Goal: Transaction & Acquisition: Book appointment/travel/reservation

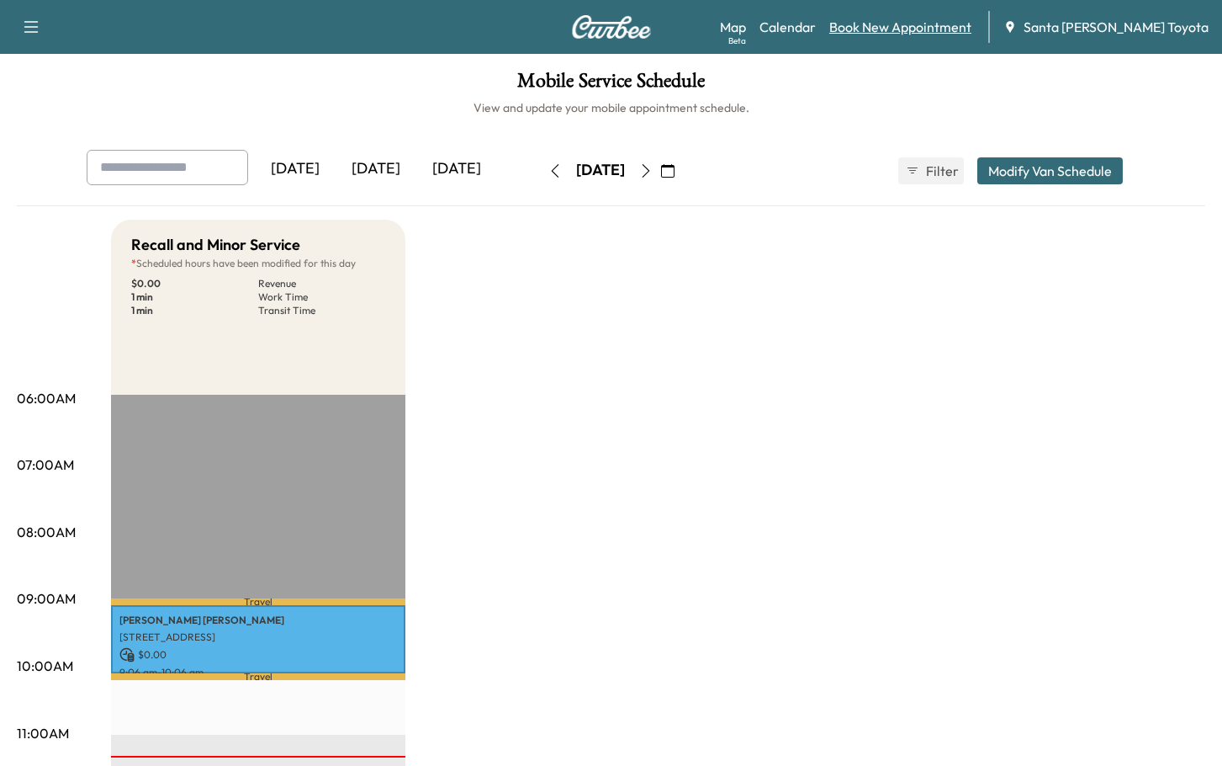
click at [948, 34] on link "Book New Appointment" at bounding box center [900, 27] width 142 height 20
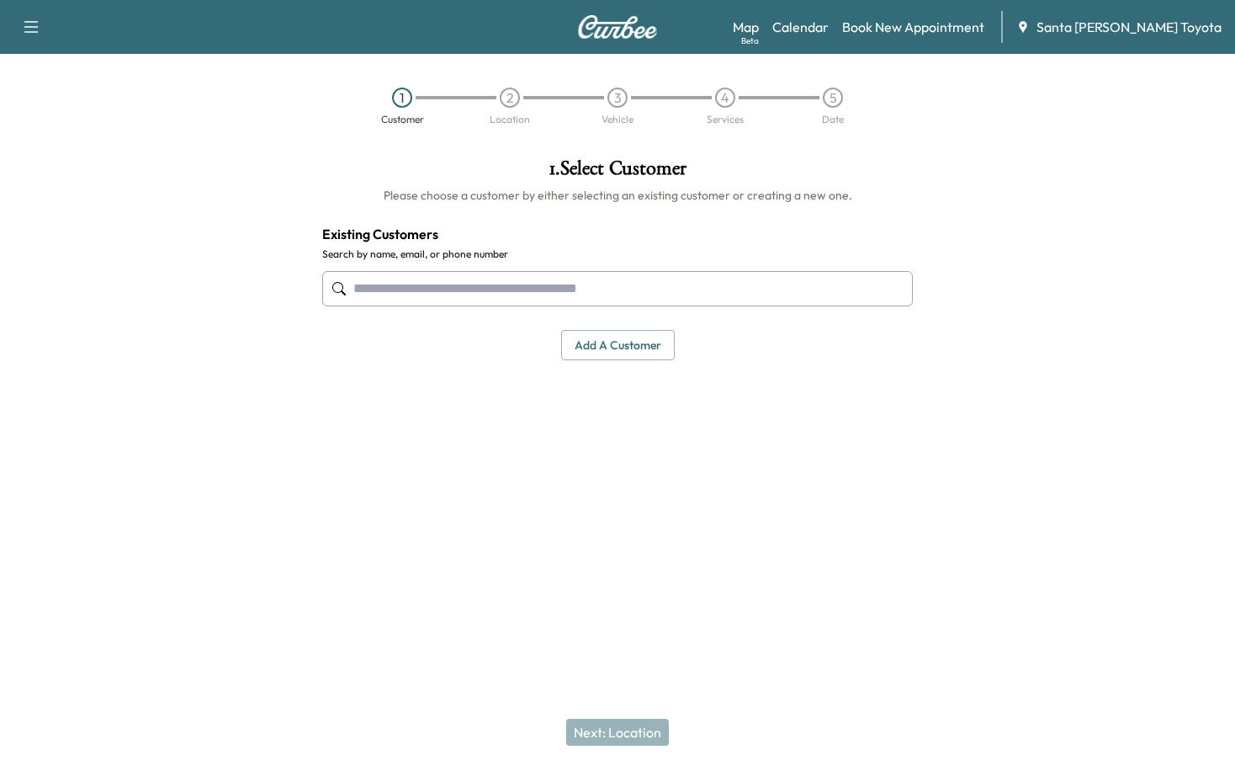
click at [470, 449] on div "1 . Select Customer Please choose a customer by either selecting an existing cu…" at bounding box center [617, 336] width 617 height 383
click at [555, 290] on input "text" at bounding box center [617, 288] width 591 height 35
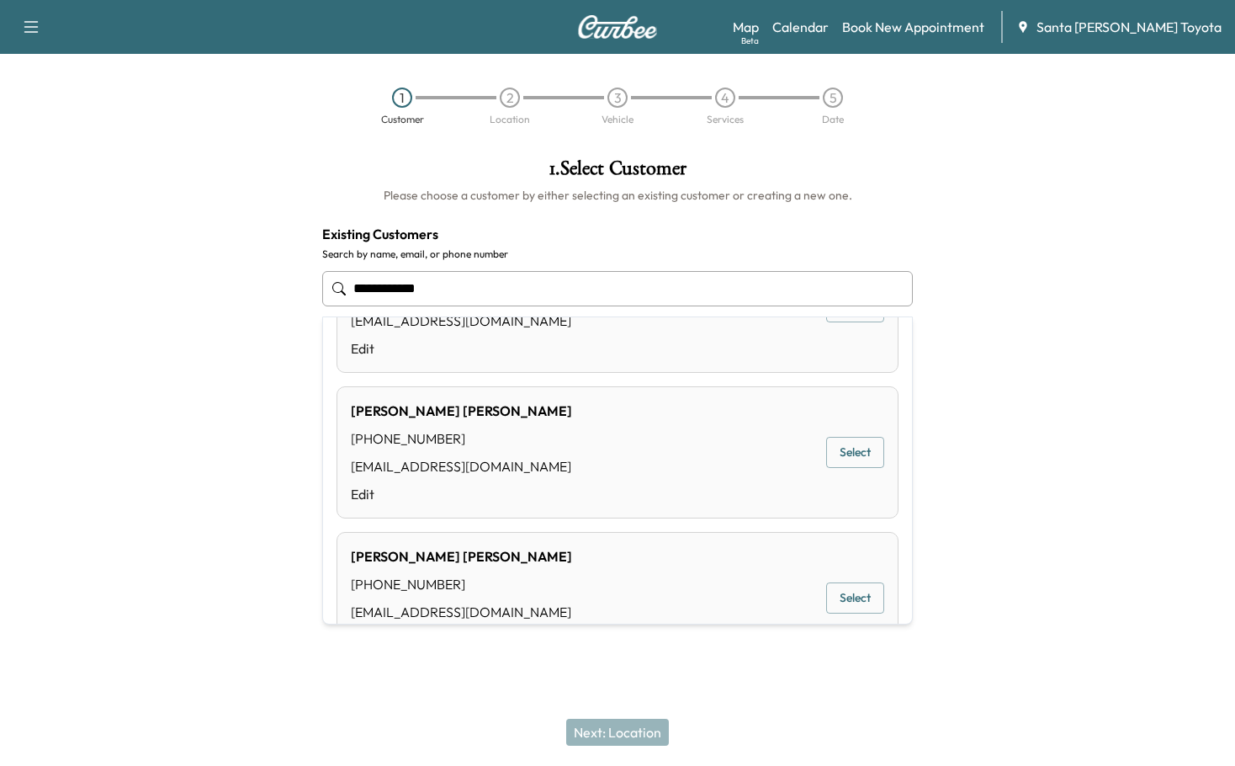
scroll to position [448, 0]
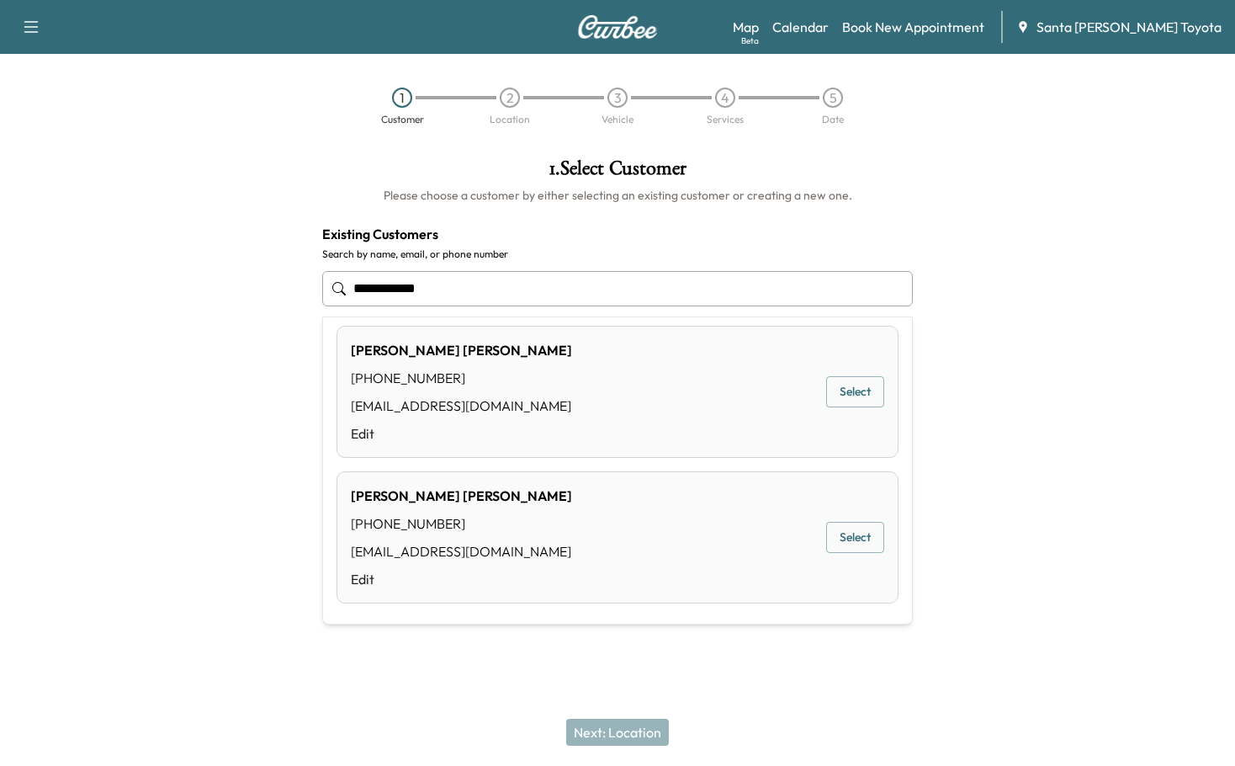
type input "**********"
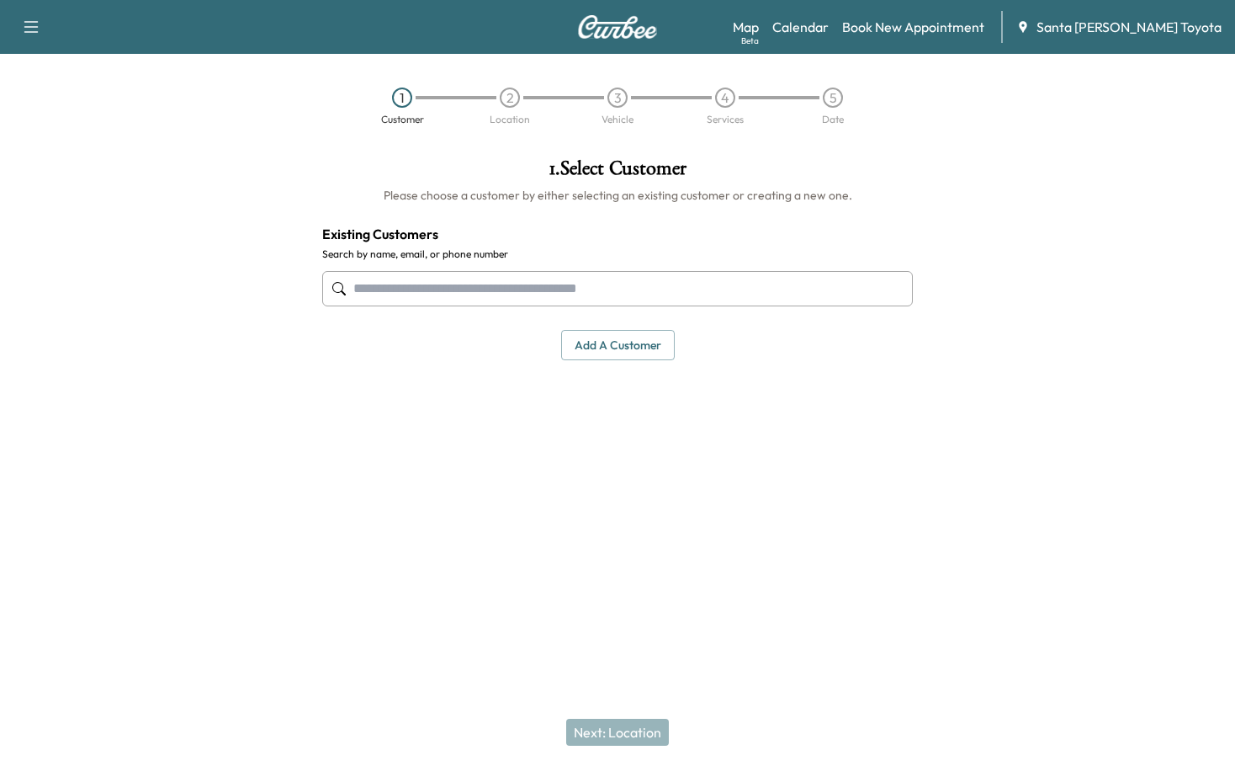
click at [527, 293] on input "text" at bounding box center [617, 288] width 591 height 35
paste input "**********"
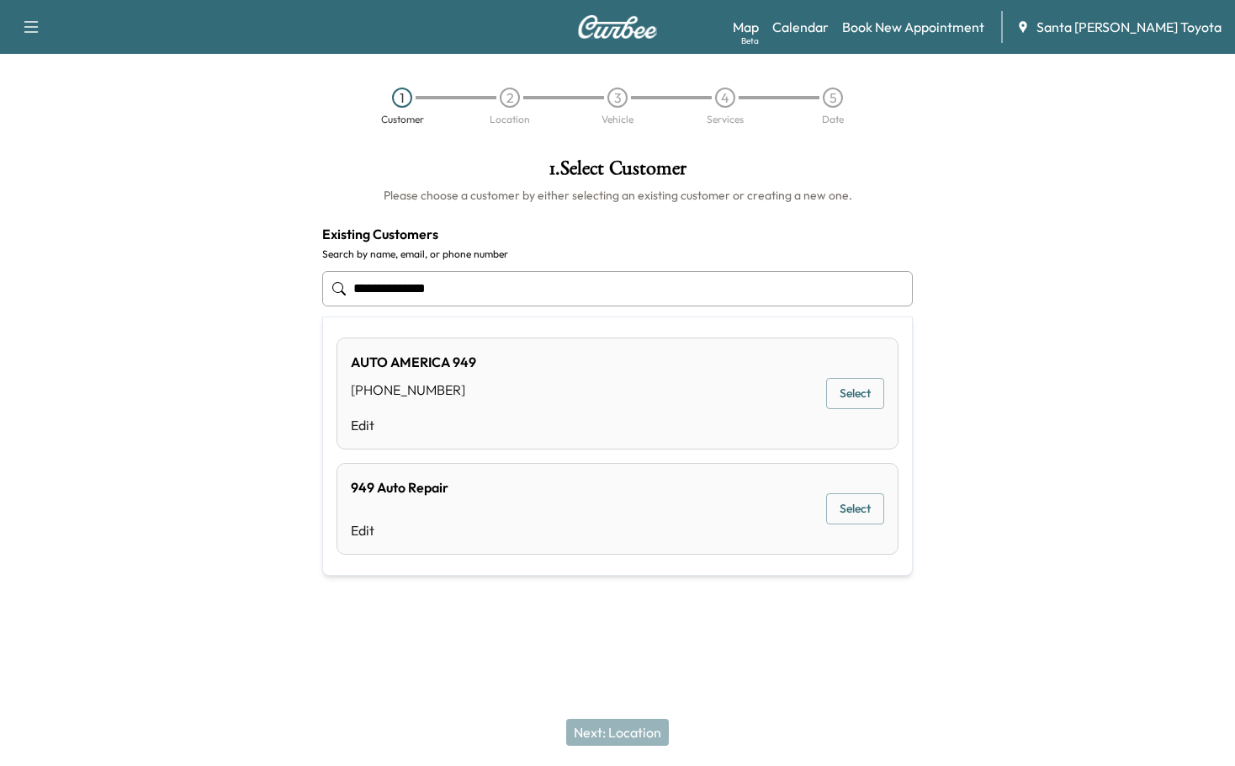
type input "**********"
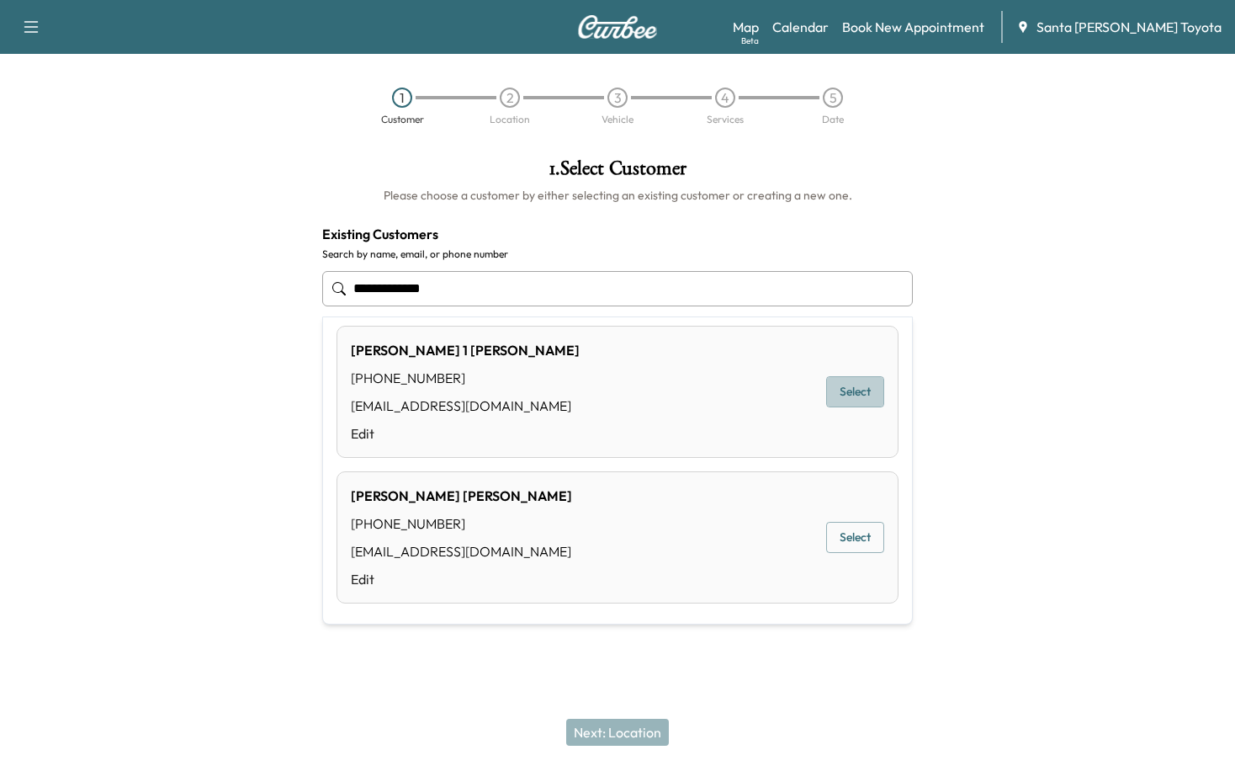
click at [850, 392] on button "Select" at bounding box center [855, 391] width 58 height 31
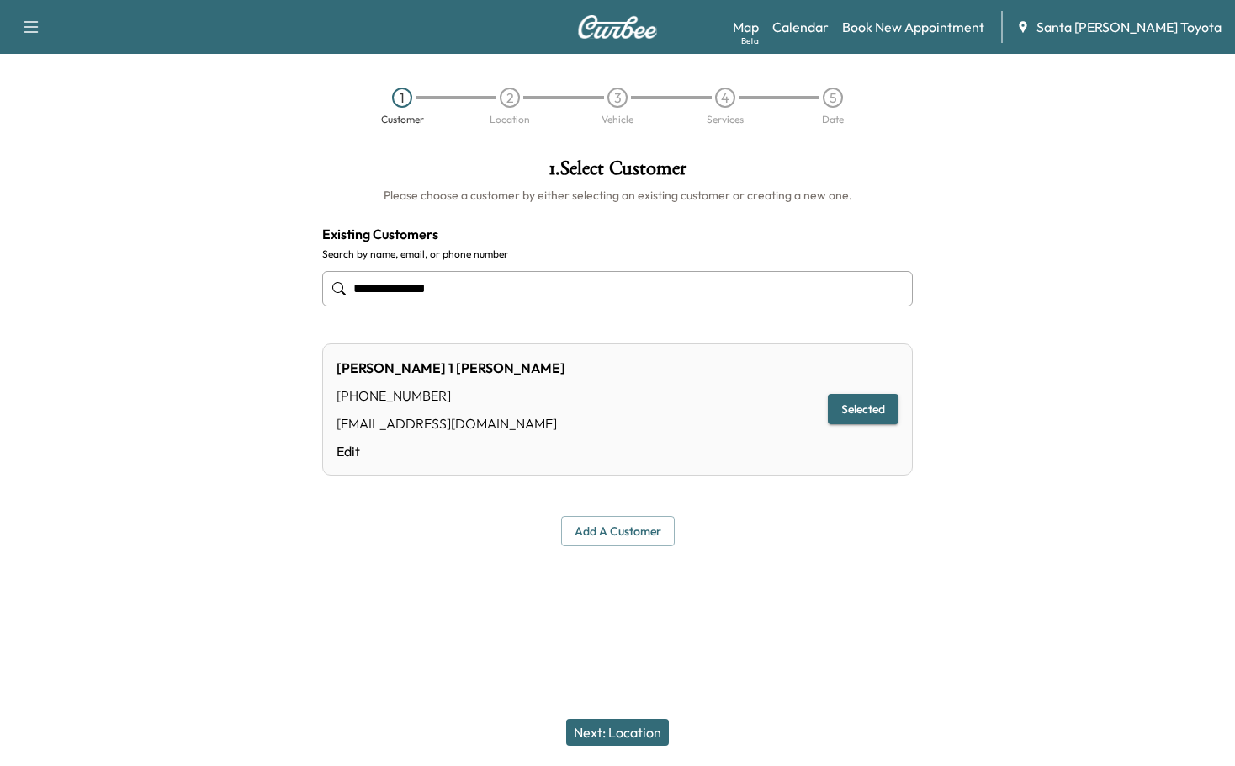
type input "**********"
click at [822, 517] on div "Add a customer" at bounding box center [617, 531] width 591 height 31
click at [619, 731] on button "Next: Location" at bounding box center [617, 731] width 103 height 27
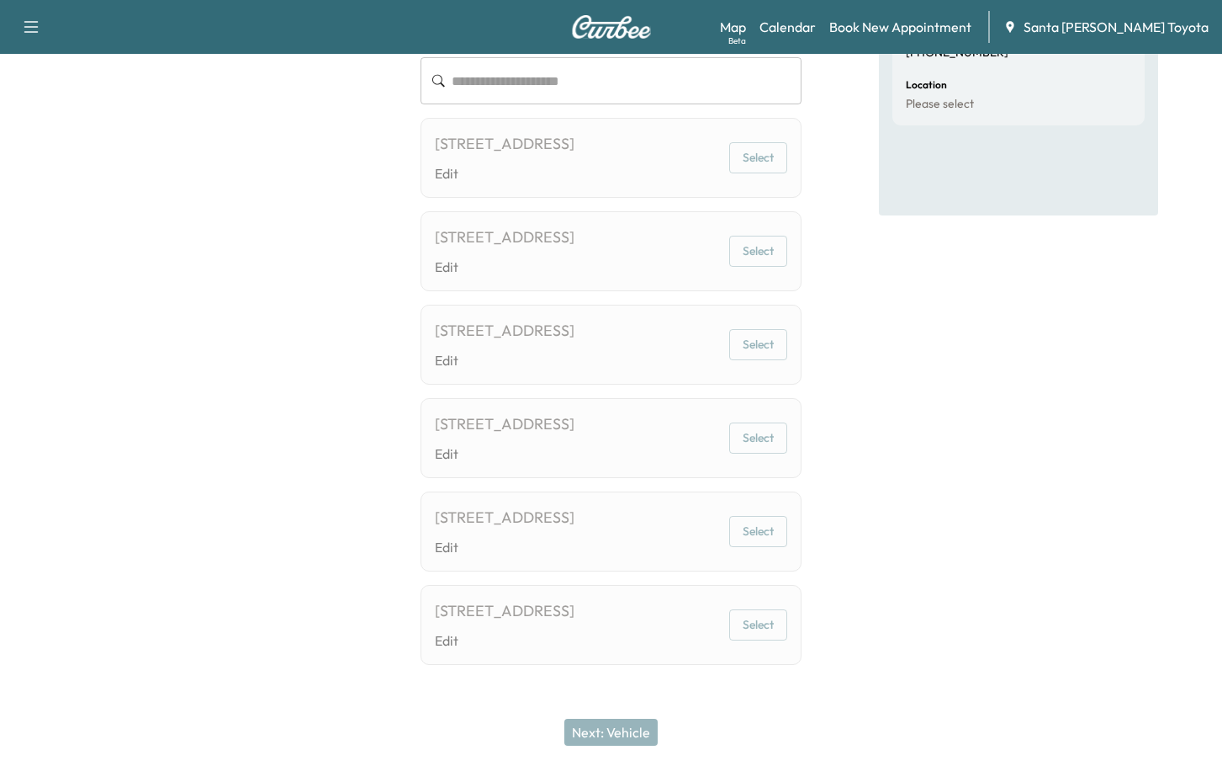
scroll to position [0, 0]
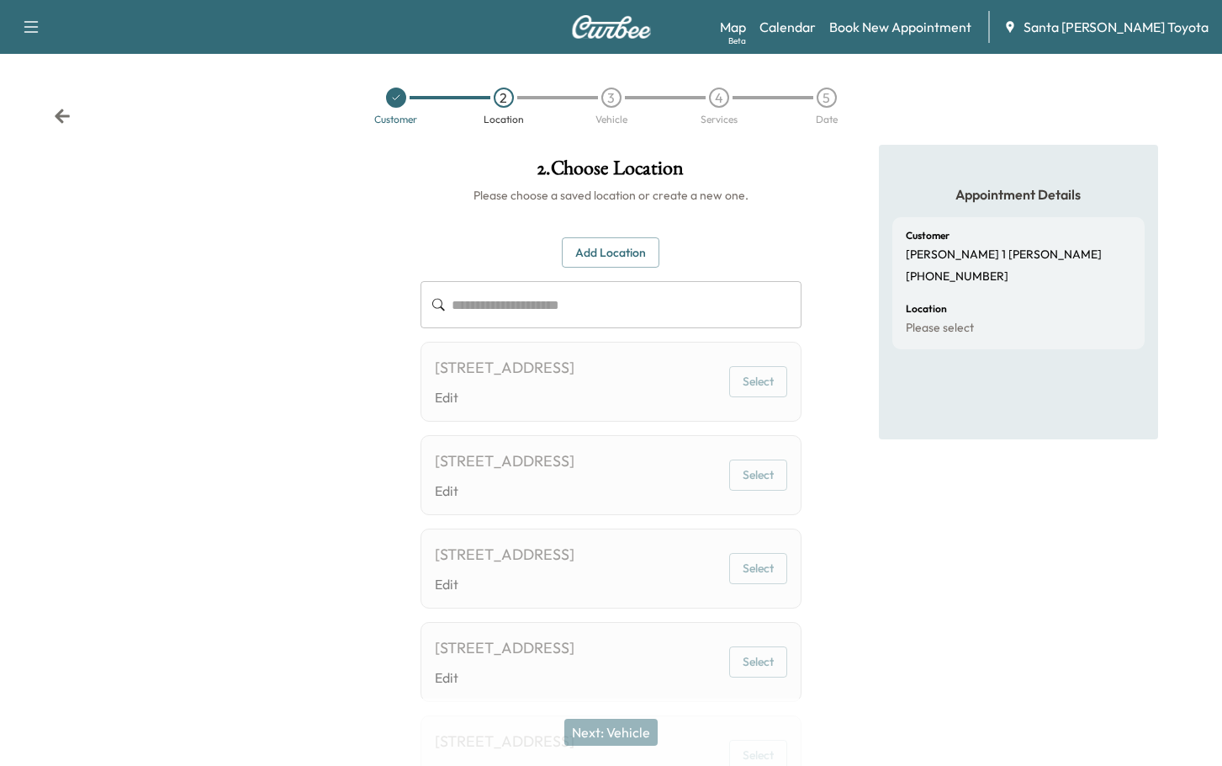
click at [678, 465] on div "[STREET_ADDRESS] Edit Select" at bounding box center [611, 475] width 380 height 80
click at [744, 416] on div "[STREET_ADDRESS] Edit Select" at bounding box center [611, 382] width 380 height 80
click at [769, 397] on button "Select" at bounding box center [758, 381] width 58 height 31
click at [769, 389] on button "Select" at bounding box center [758, 381] width 58 height 31
click at [761, 395] on button "Select" at bounding box center [758, 381] width 58 height 31
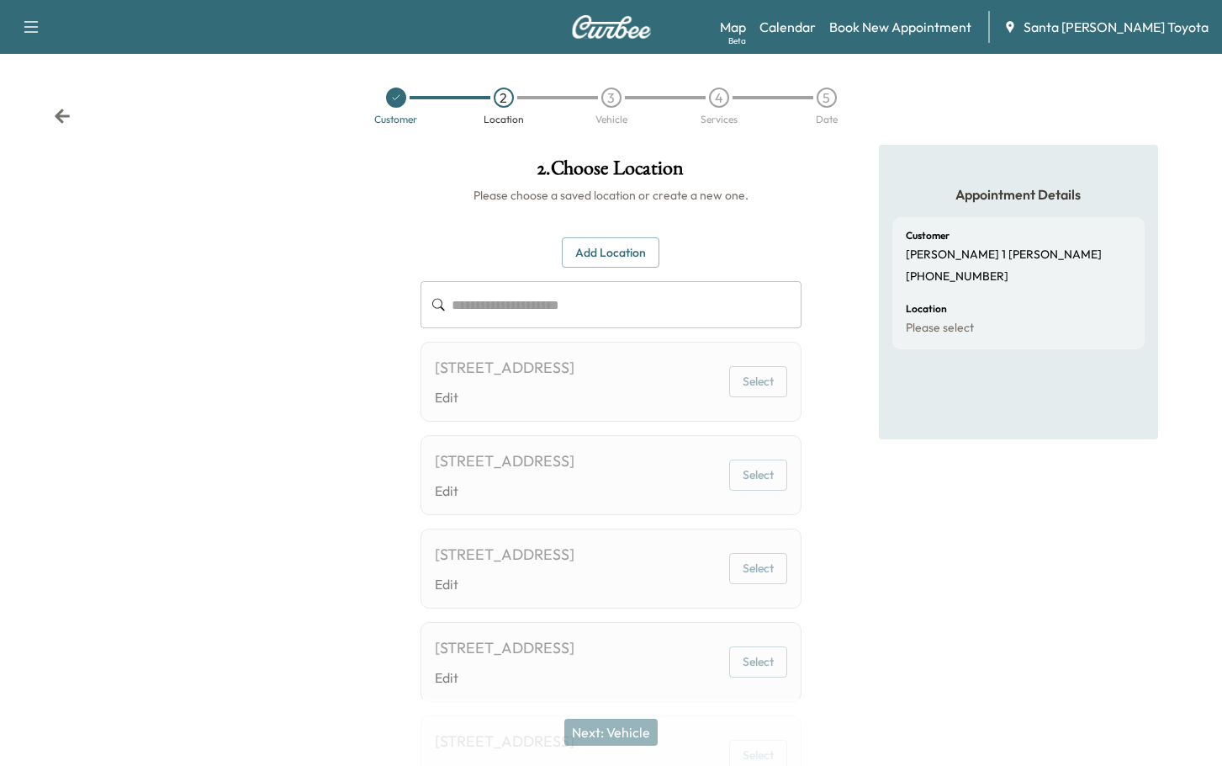
click at [768, 490] on button "Select" at bounding box center [758, 474] width 58 height 31
click at [369, 155] on div at bounding box center [203, 540] width 407 height 791
click at [385, 107] on div at bounding box center [396, 97] width 108 height 20
click at [391, 101] on icon at bounding box center [396, 98] width 10 height 10
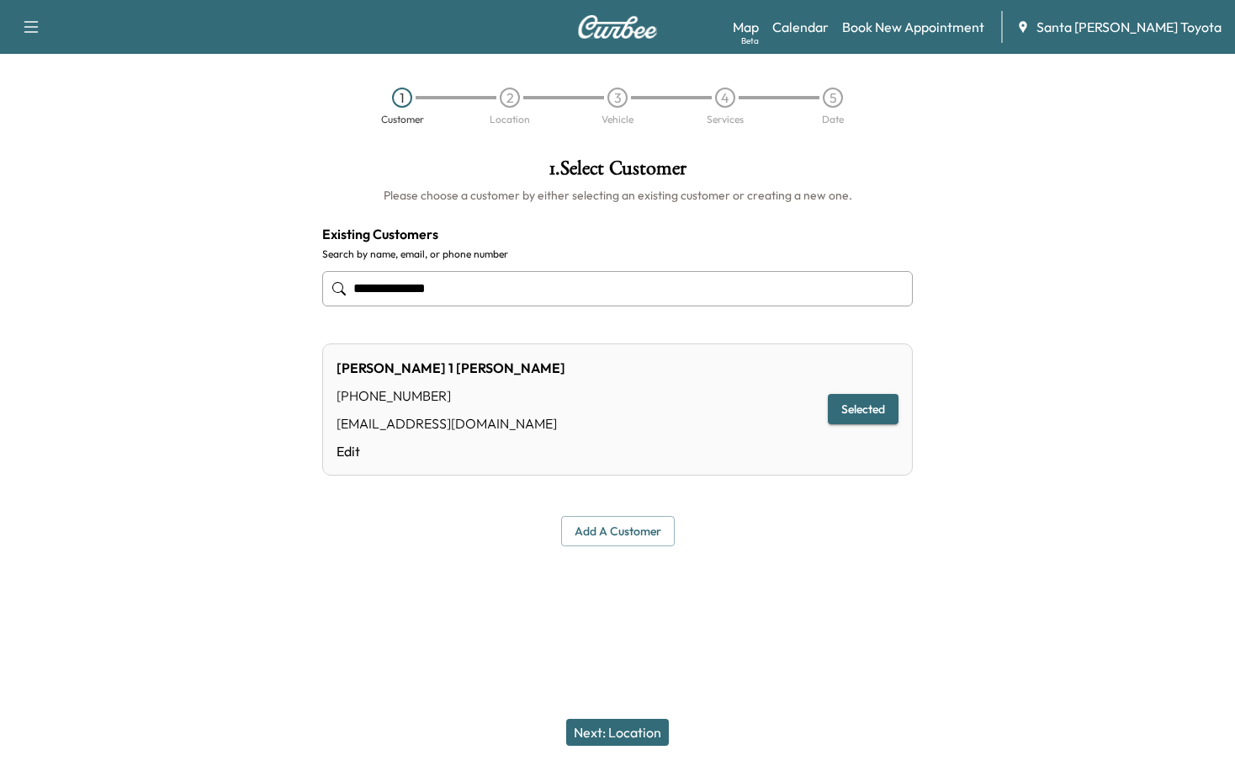
click at [511, 98] on div "2" at bounding box center [510, 97] width 20 height 20
click at [640, 727] on button "Next: Location" at bounding box center [617, 731] width 103 height 27
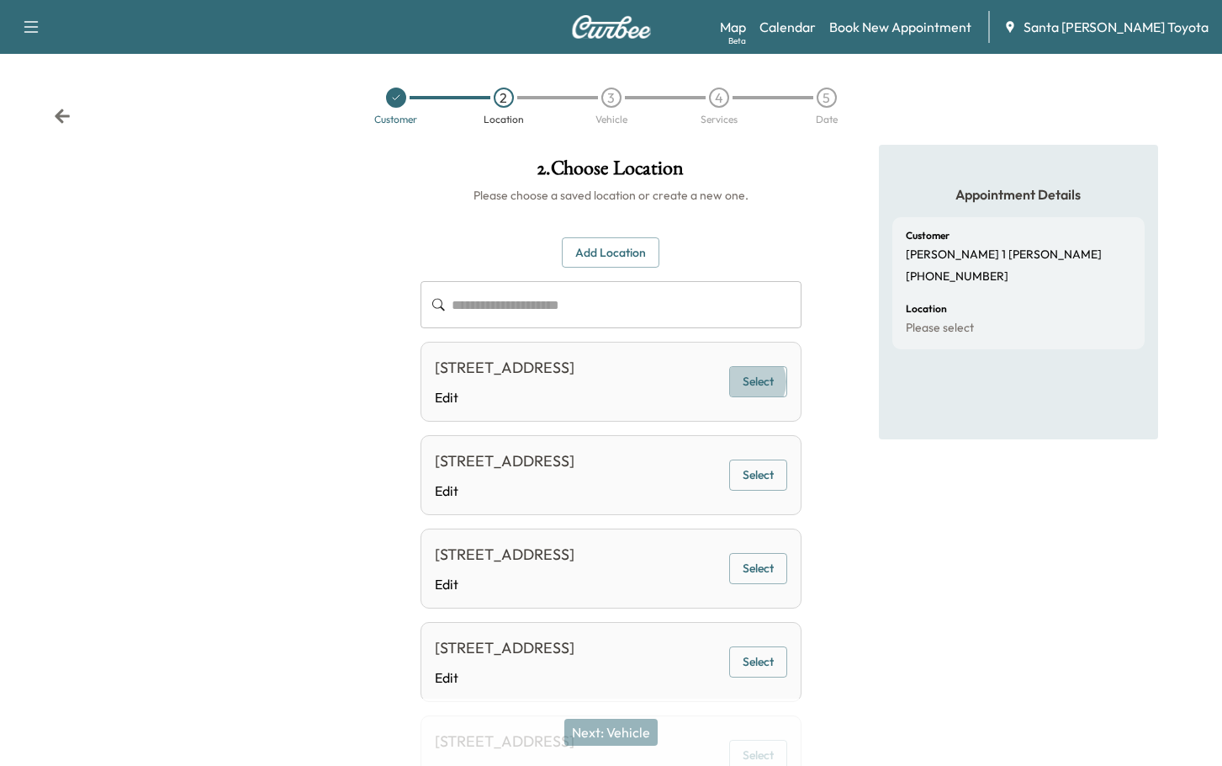
click at [753, 393] on button "Select" at bounding box center [758, 381] width 58 height 31
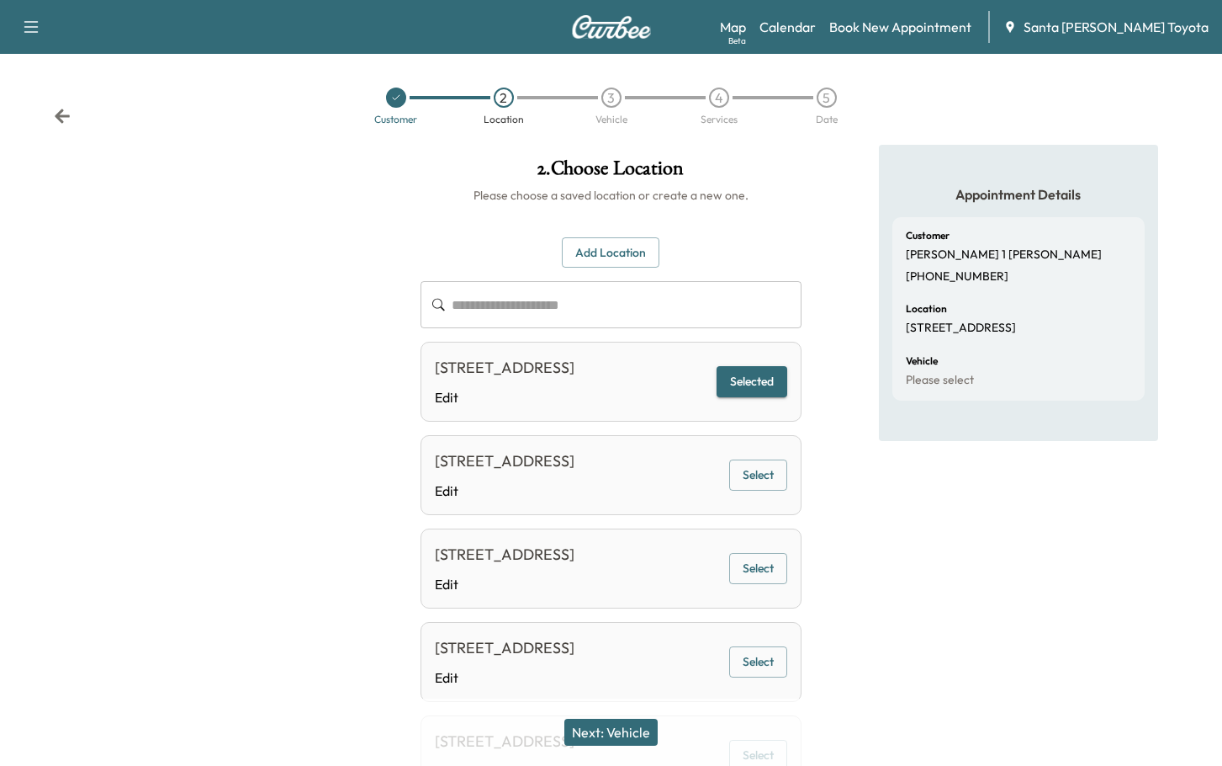
click at [610, 729] on button "Next: Vehicle" at bounding box center [610, 731] width 93 height 27
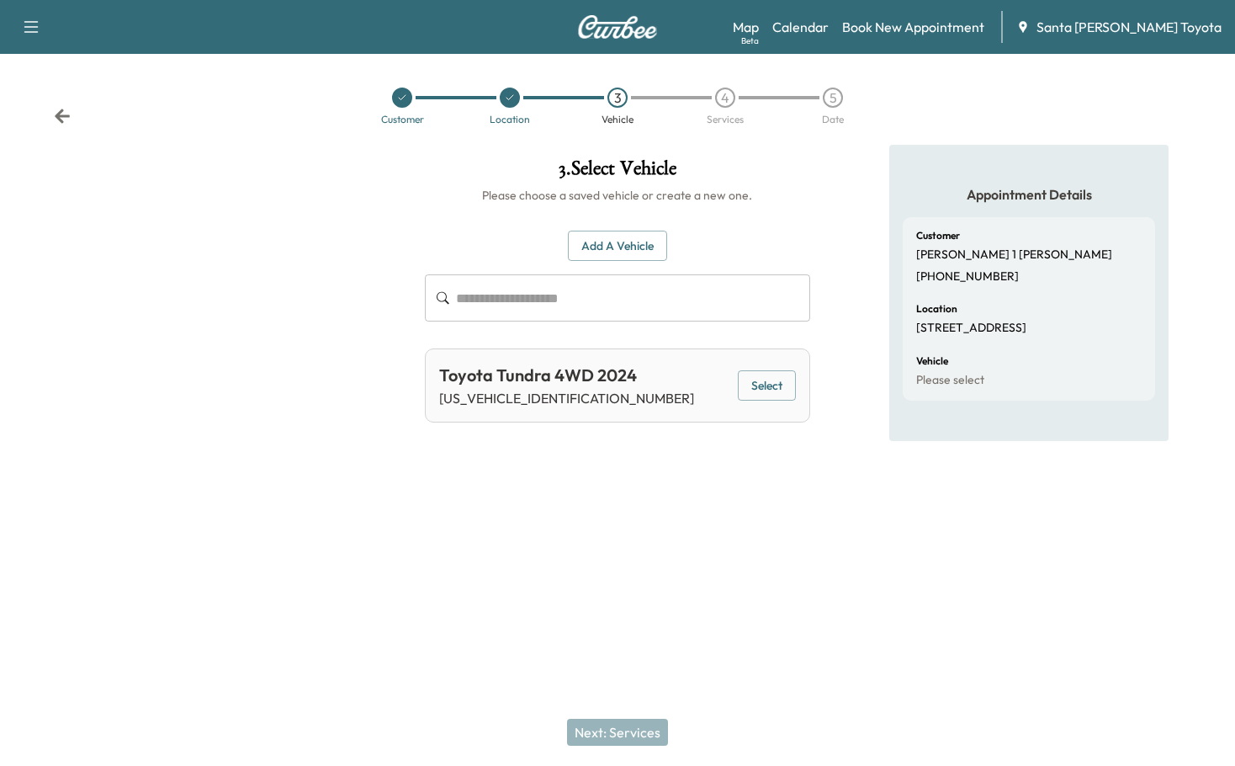
click at [324, 183] on div at bounding box center [205, 336] width 411 height 383
click at [766, 390] on button "Select" at bounding box center [767, 385] width 58 height 31
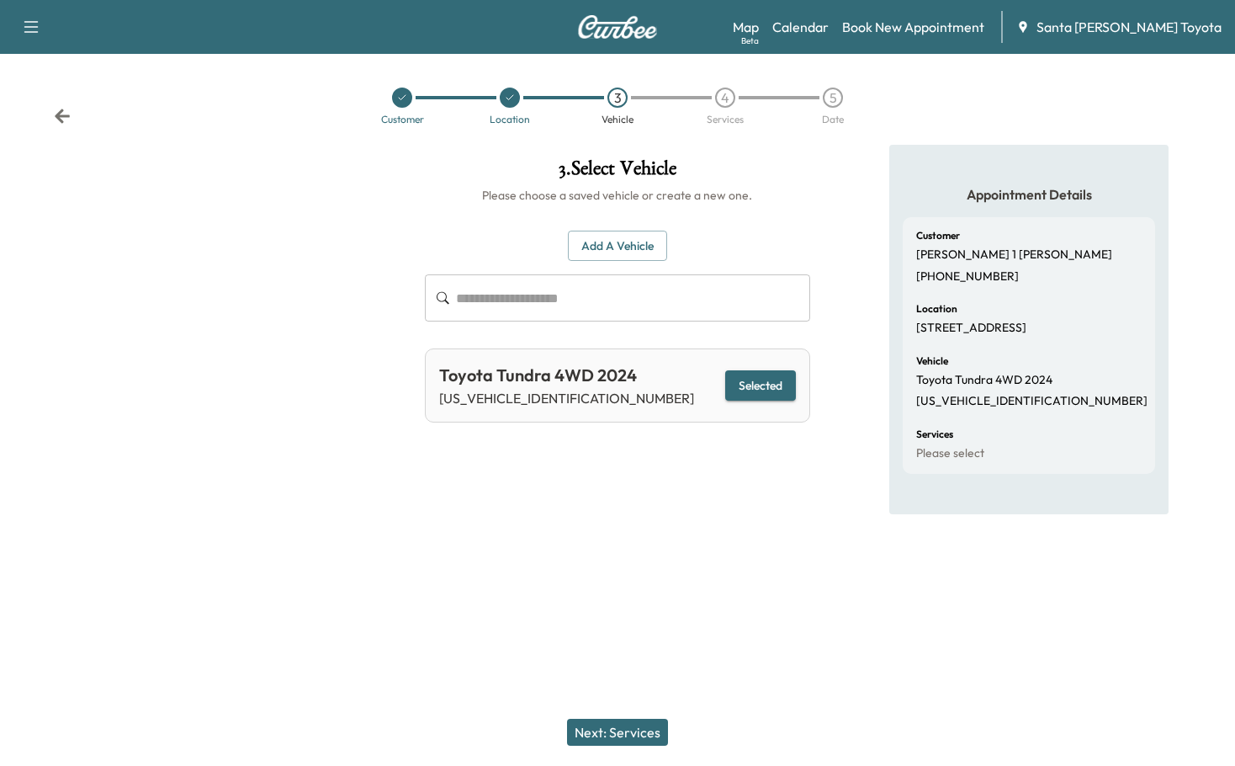
click at [759, 378] on button "Selected" at bounding box center [760, 385] width 71 height 31
click at [764, 382] on button "Selected" at bounding box center [760, 385] width 71 height 31
click at [614, 739] on button "Next: Services" at bounding box center [617, 731] width 101 height 27
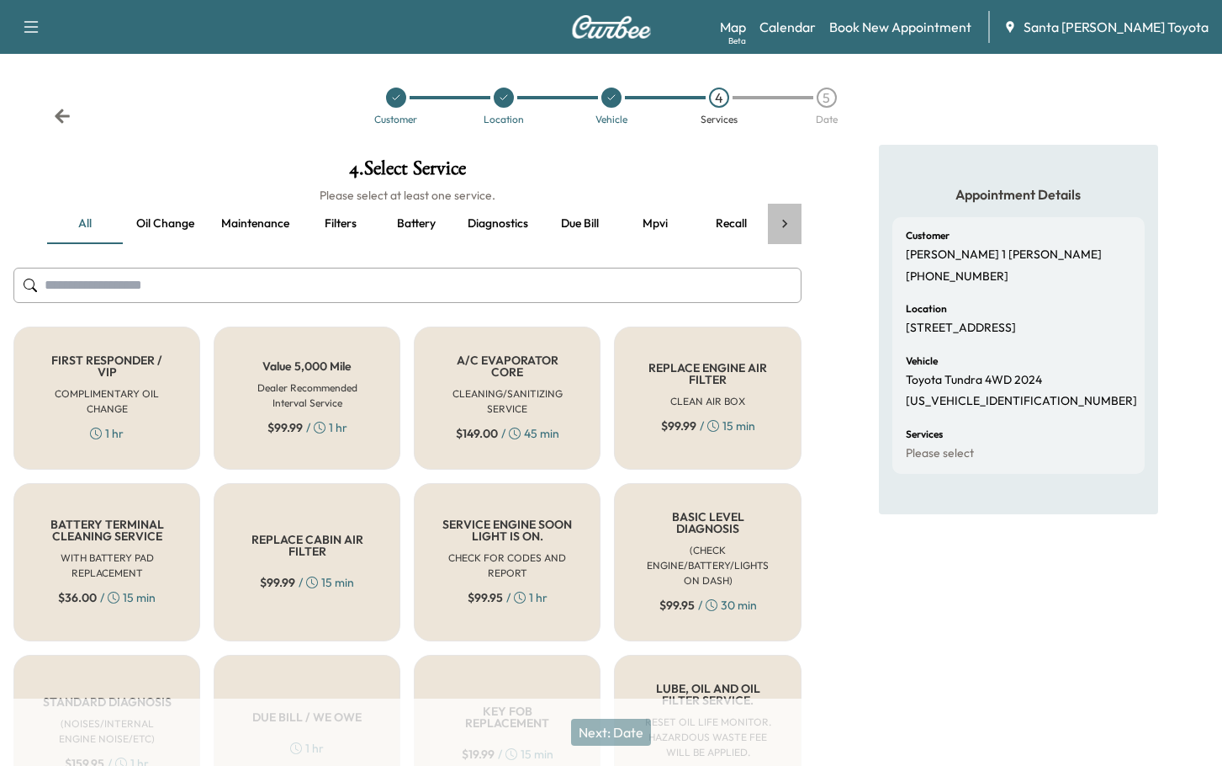
click at [788, 220] on icon at bounding box center [784, 223] width 17 height 17
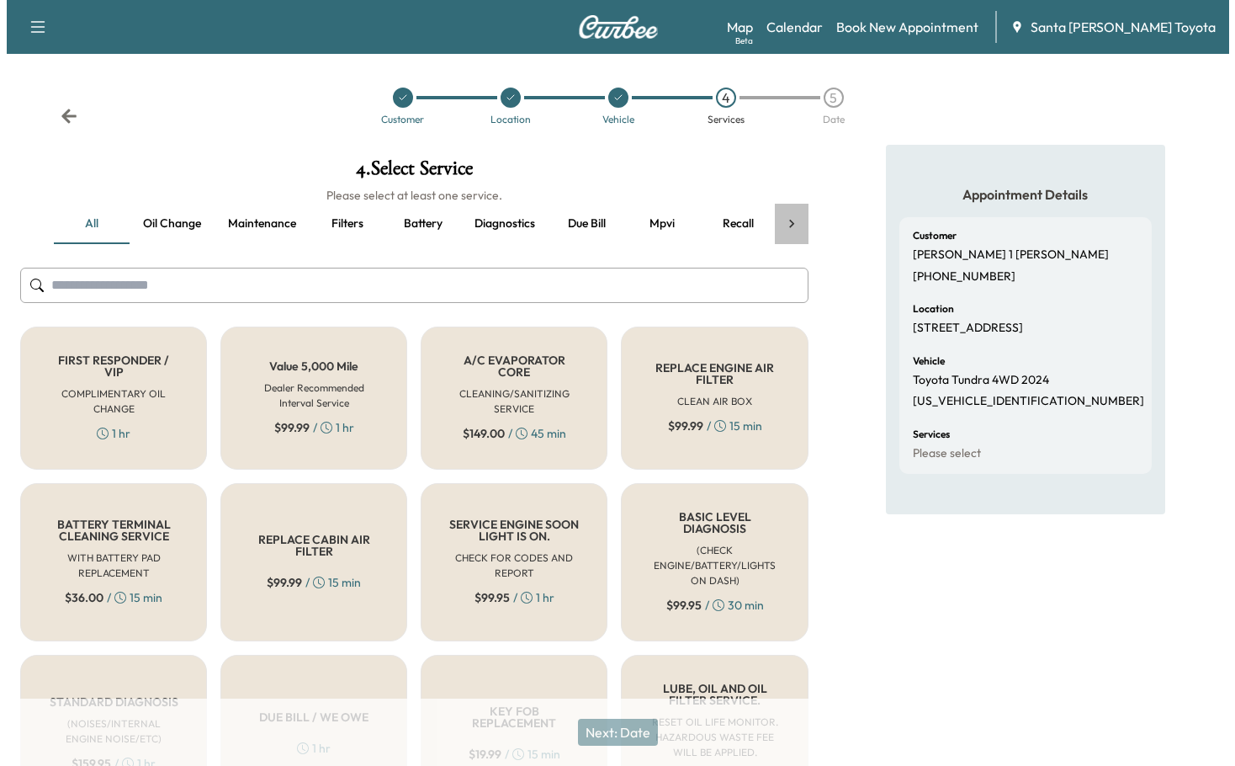
scroll to position [0, 168]
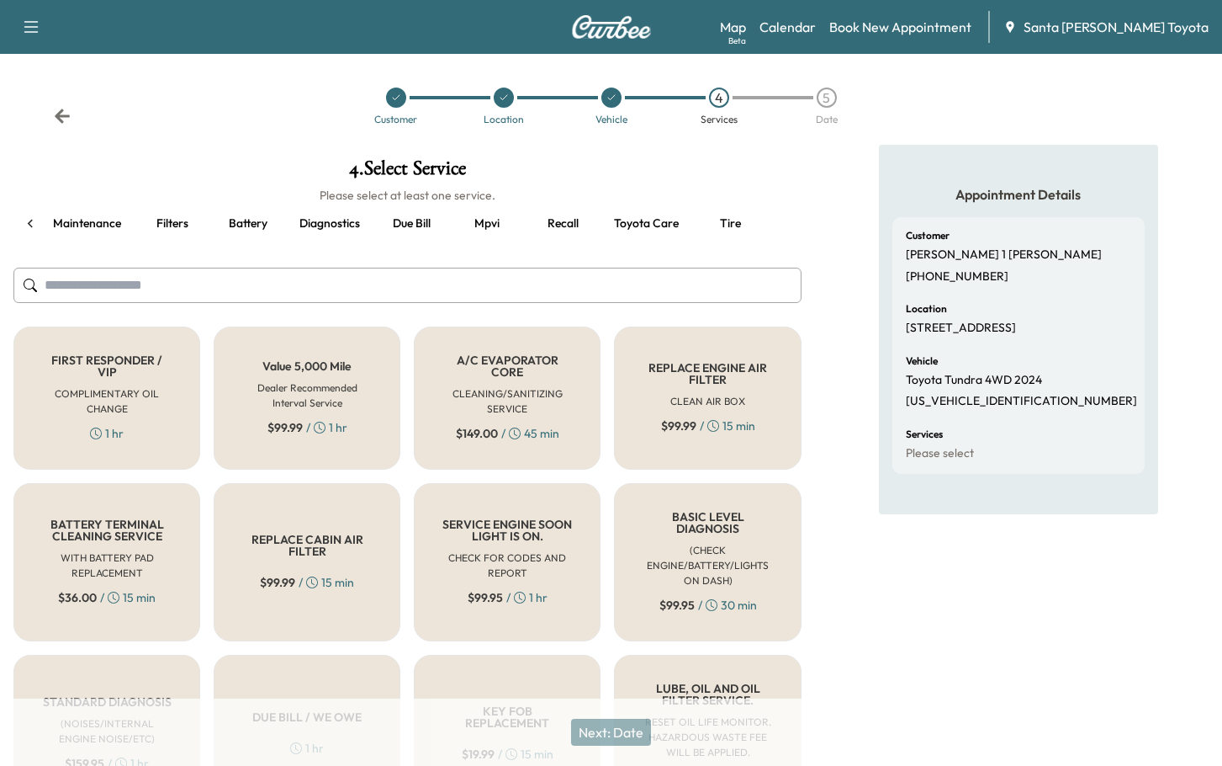
click at [788, 220] on div "all Oil change Maintenance Filters Battery Diagnostics Due bill Mpvi Recall Toy…" at bounding box center [407, 224] width 788 height 40
click at [644, 230] on button "Toyota care" at bounding box center [647, 224] width 92 height 40
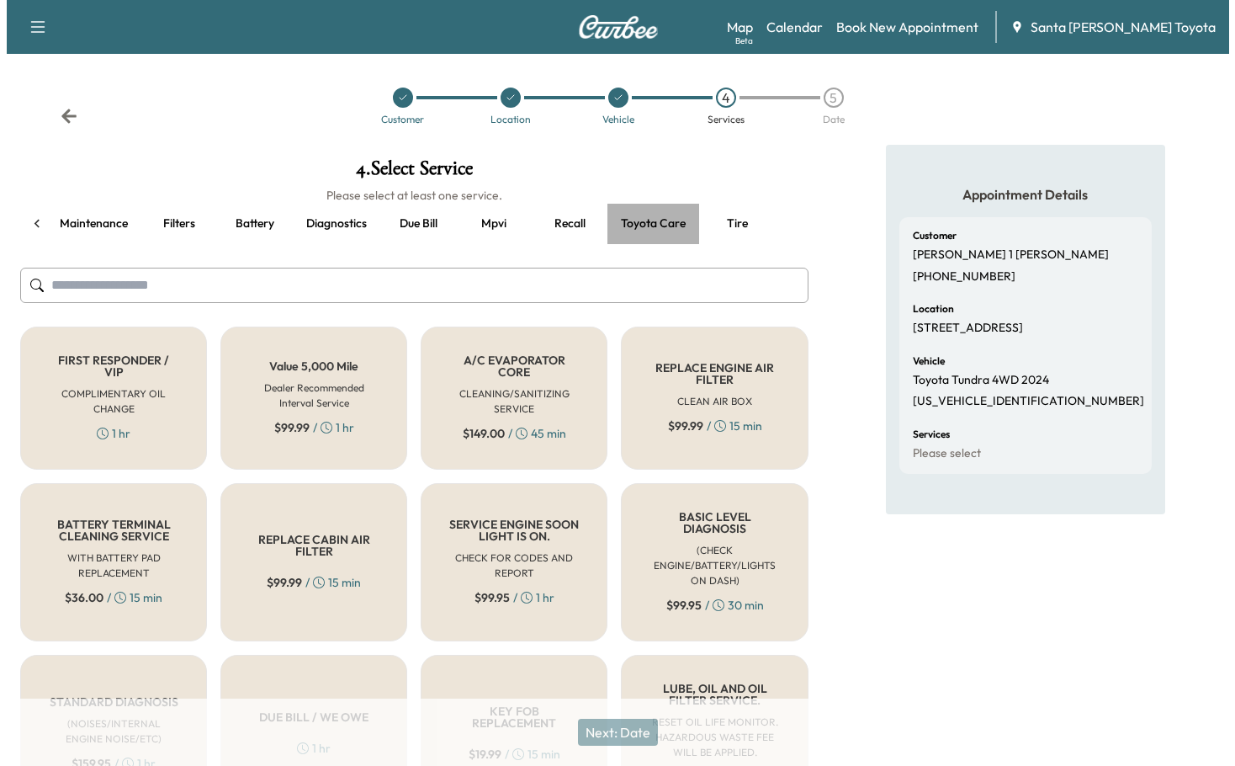
scroll to position [0, 160]
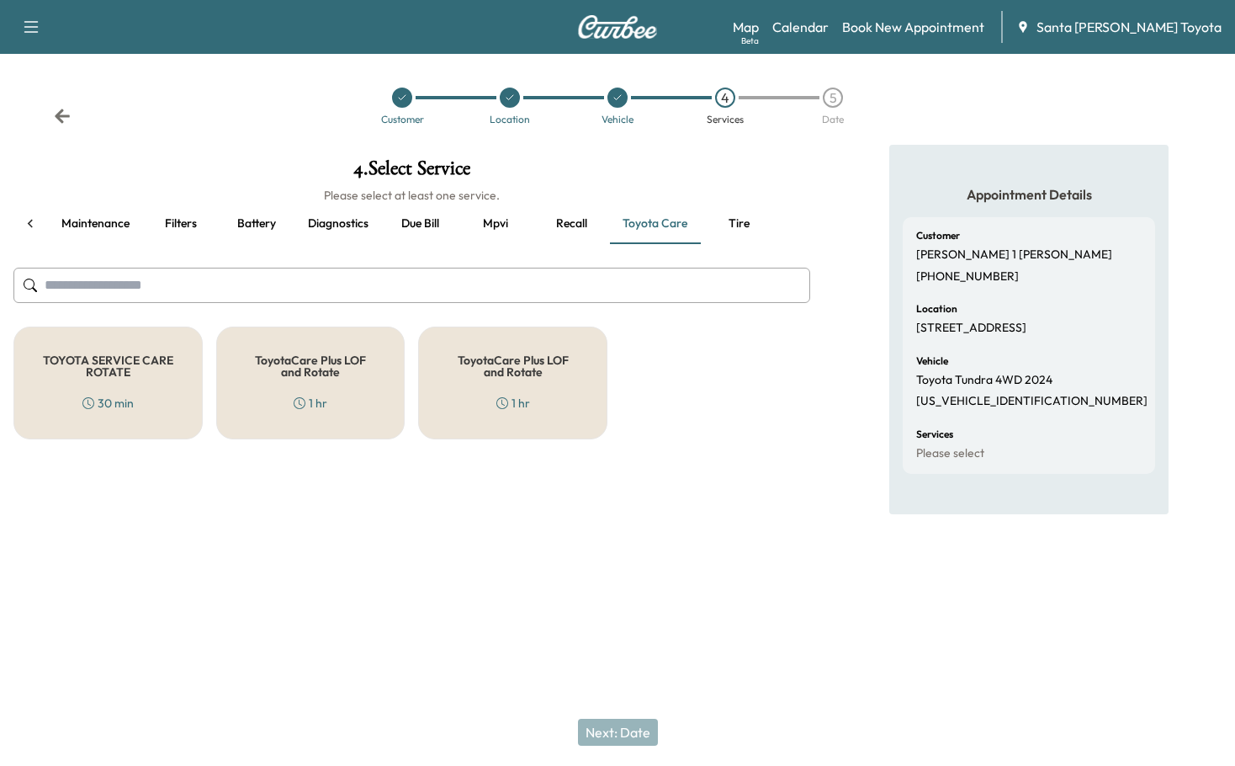
click at [29, 217] on icon at bounding box center [30, 223] width 17 height 17
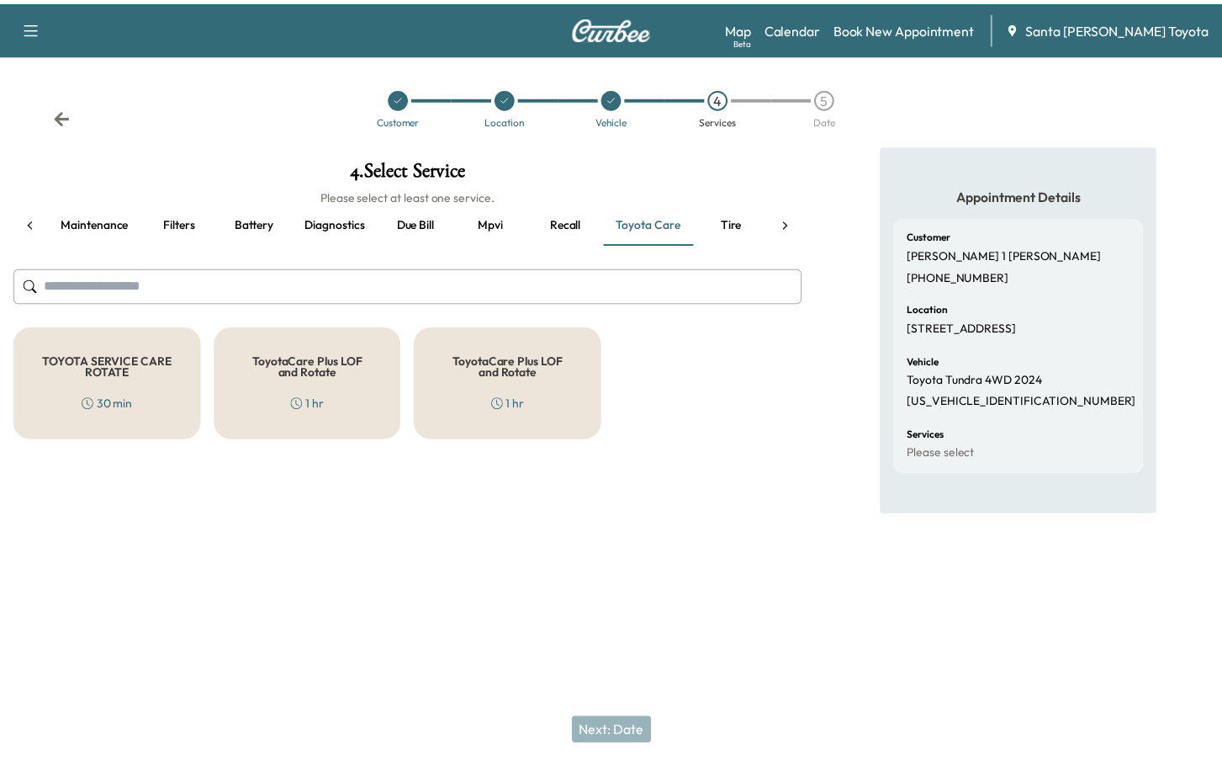
scroll to position [0, 0]
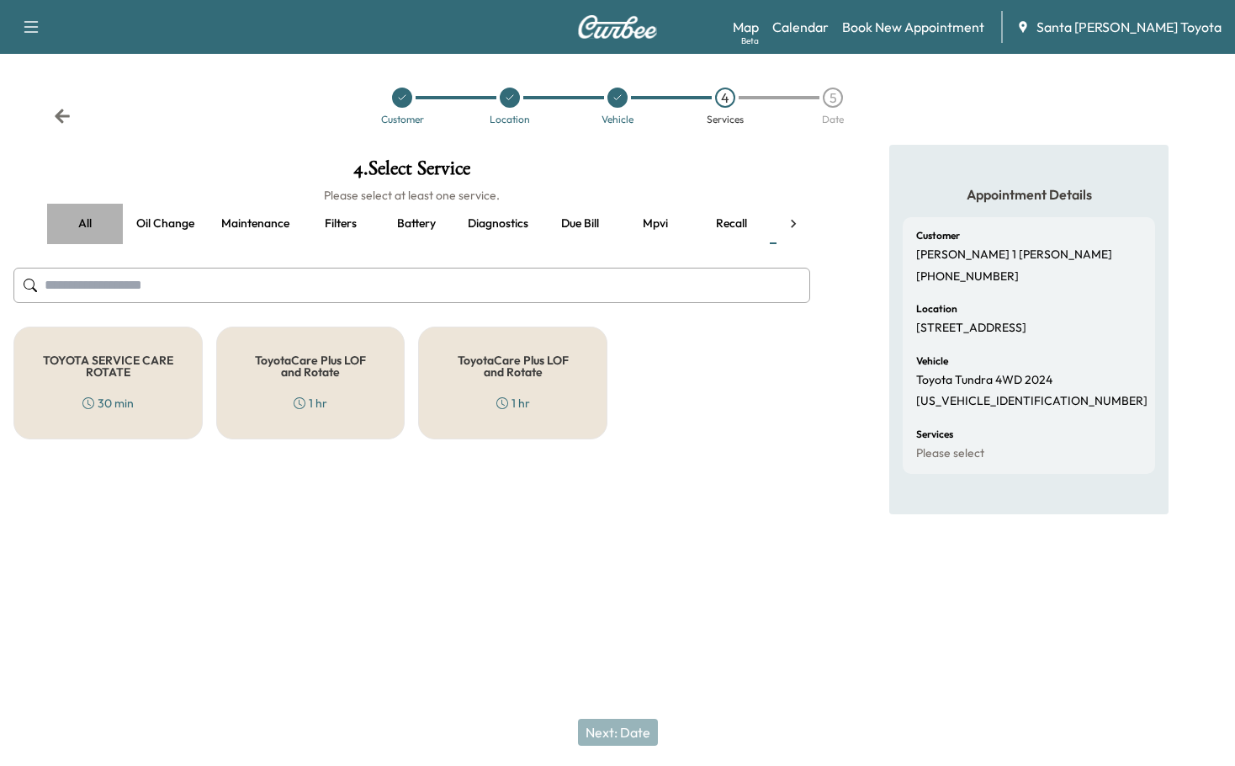
click at [87, 224] on button "all" at bounding box center [85, 224] width 76 height 40
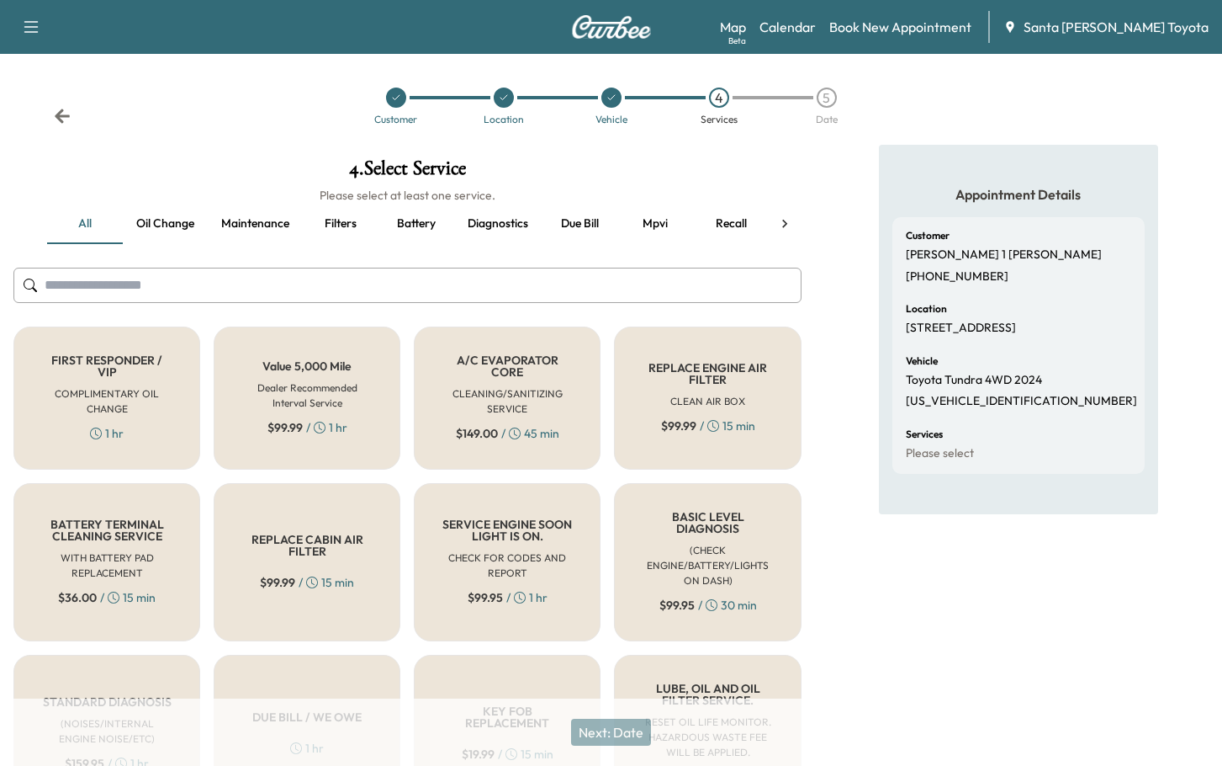
click at [274, 278] on input "text" at bounding box center [407, 285] width 788 height 35
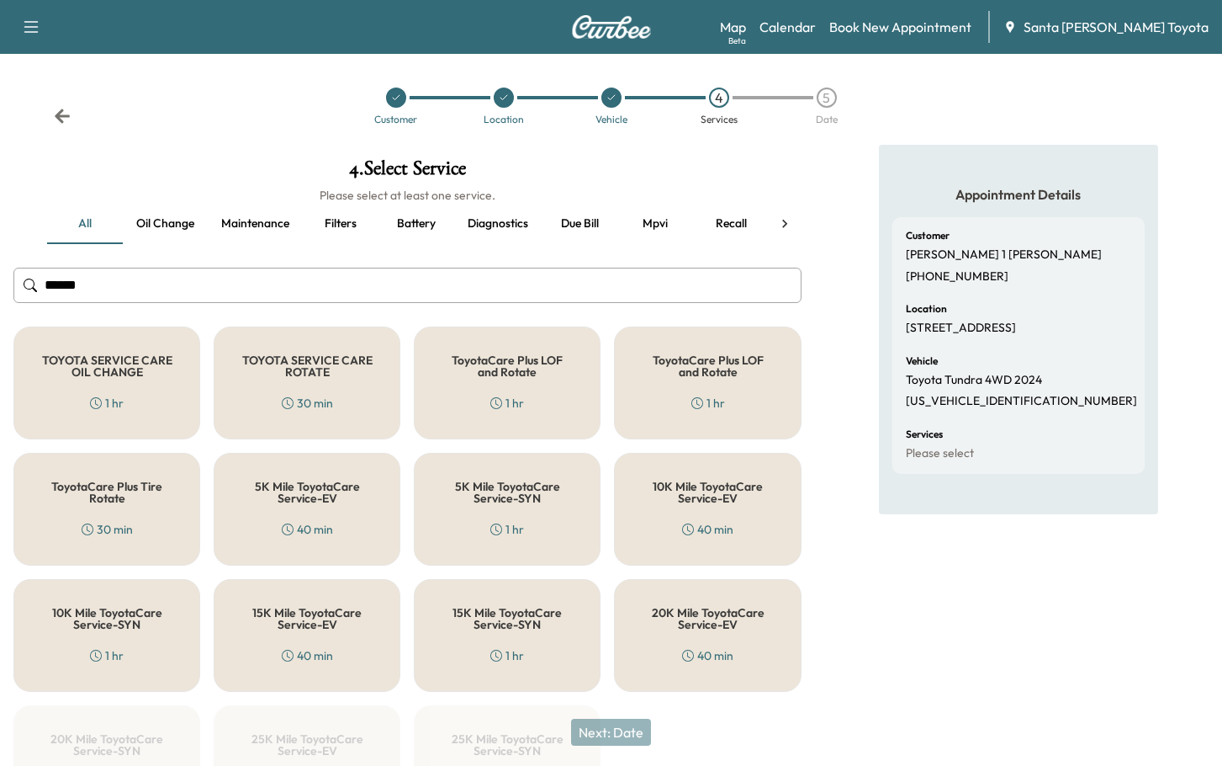
type input "******"
click at [723, 612] on h5 "20K Mile ToyotaCare Service-EV" at bounding box center [707, 619] width 131 height 24
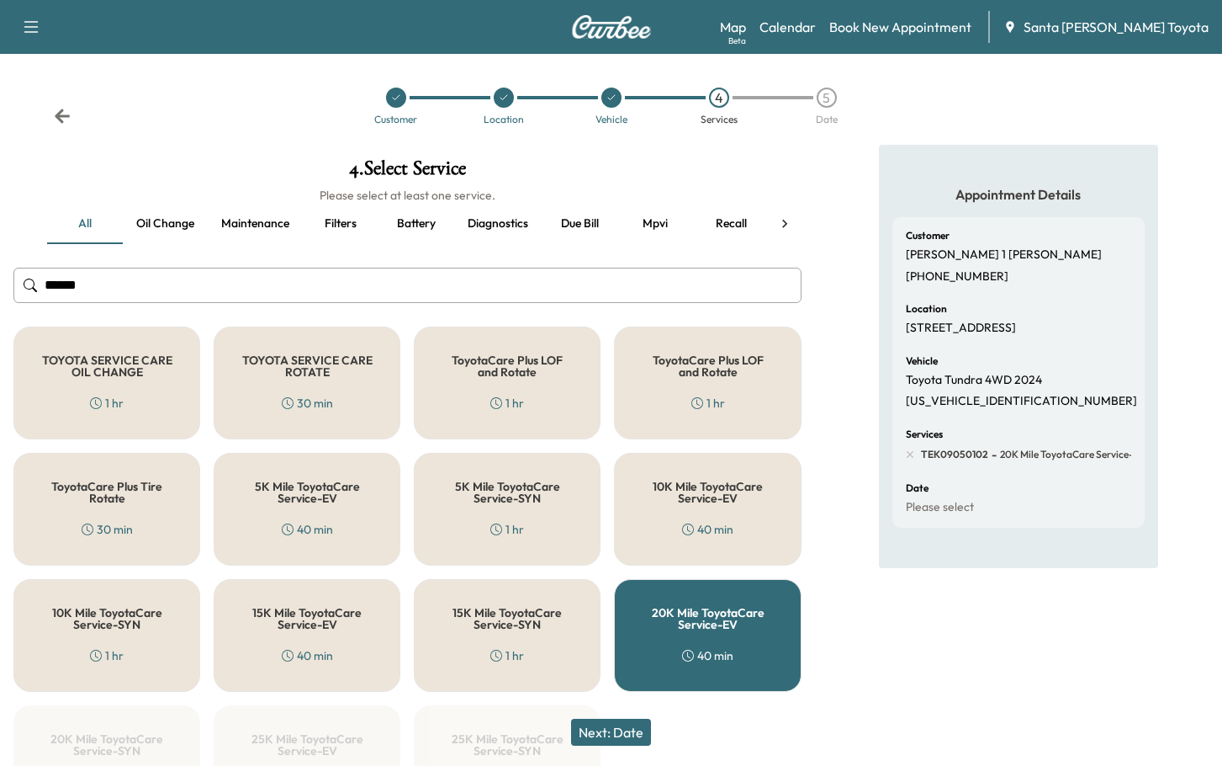
click at [604, 733] on button "Next: Date" at bounding box center [611, 731] width 80 height 27
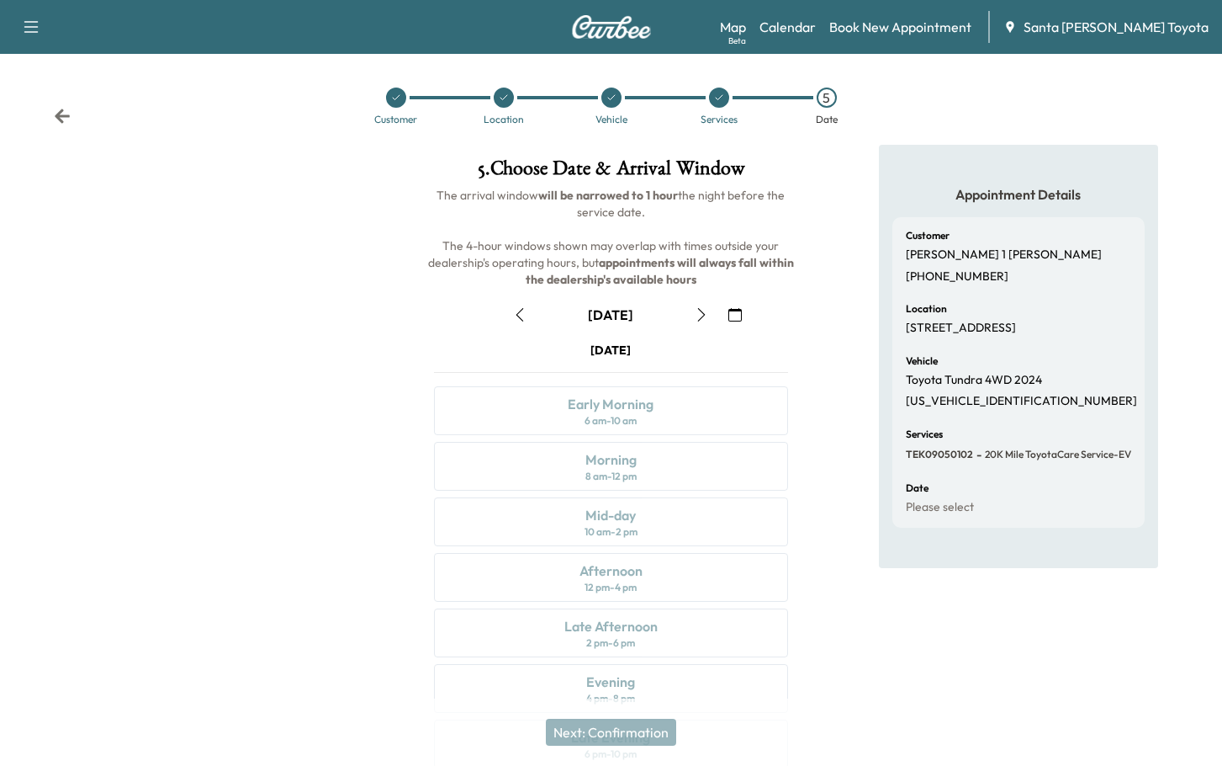
click at [341, 228] on div at bounding box center [203, 467] width 407 height 644
click at [342, 213] on div at bounding box center [203, 467] width 407 height 644
click at [156, 241] on div at bounding box center [203, 467] width 407 height 644
